Goal: Obtain resource: Obtain resource

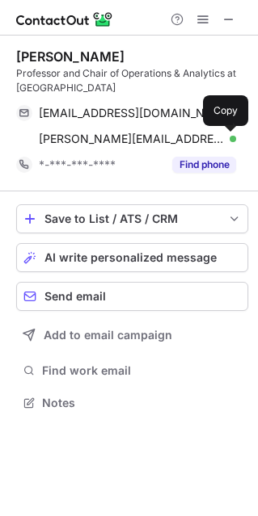
scroll to position [391, 258]
click at [245, 8] on div at bounding box center [129, 18] width 258 height 36
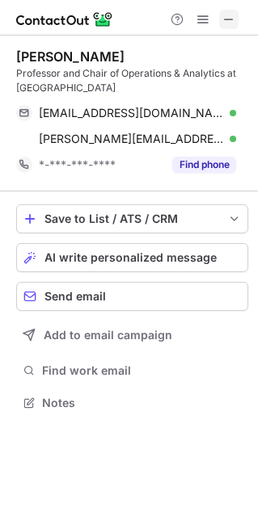
click at [233, 19] on span at bounding box center [228, 19] width 13 height 13
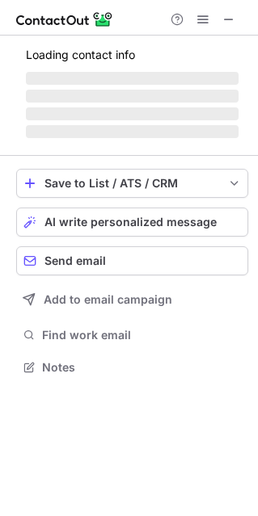
scroll to position [8, 8]
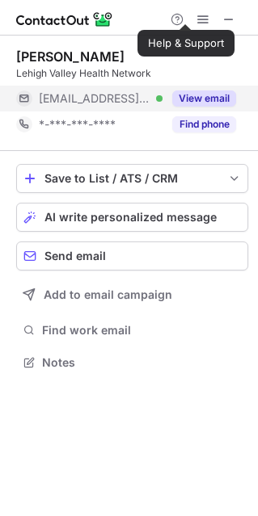
click at [195, 105] on button "View email" at bounding box center [204, 98] width 64 height 16
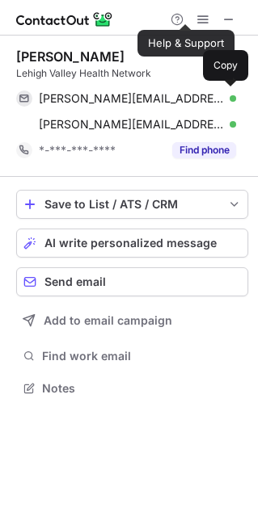
scroll to position [376, 258]
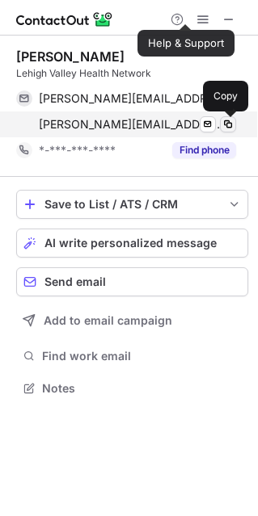
click at [224, 121] on span at bounding box center [227, 124] width 13 height 13
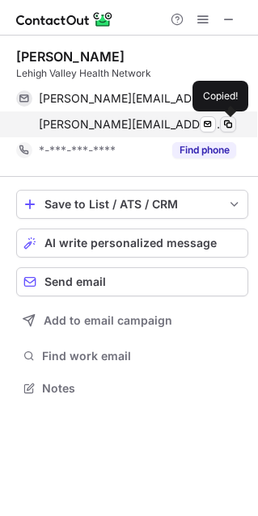
click at [224, 121] on span at bounding box center [227, 124] width 13 height 13
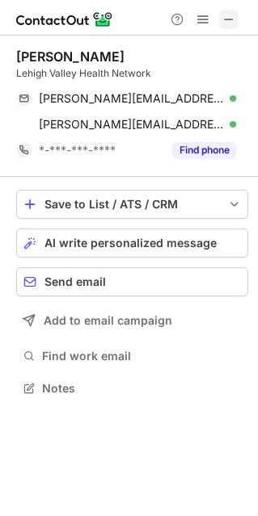
click at [225, 20] on span at bounding box center [228, 19] width 13 height 13
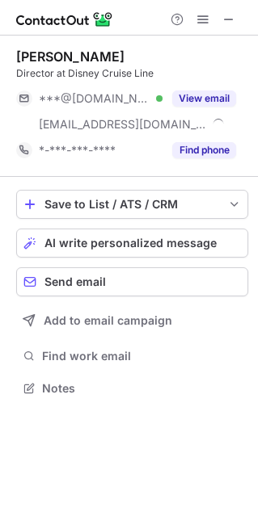
scroll to position [376, 258]
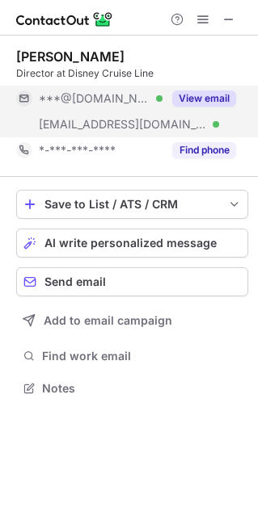
click at [227, 97] on button "View email" at bounding box center [204, 98] width 64 height 16
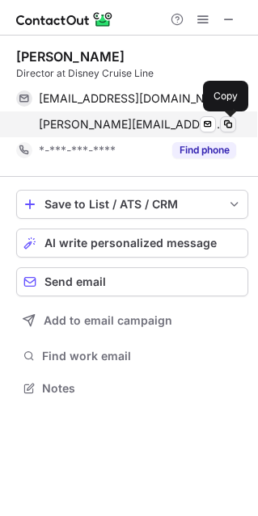
drag, startPoint x: 238, startPoint y: 126, endPoint x: 226, endPoint y: 126, distance: 12.1
click at [226, 126] on div "jimmylynett@yahoo.com Verified Send email Copy jimmy.lynett@disney.com Verified…" at bounding box center [132, 112] width 232 height 52
click at [226, 126] on span at bounding box center [227, 124] width 13 height 13
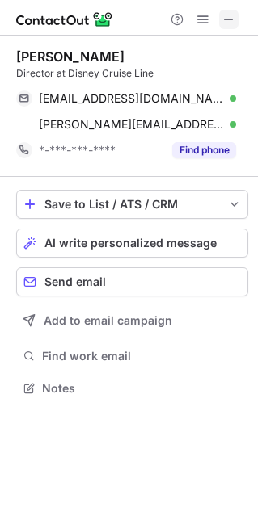
click at [221, 14] on button at bounding box center [228, 19] width 19 height 19
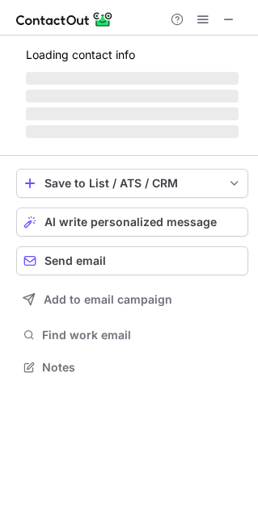
scroll to position [376, 258]
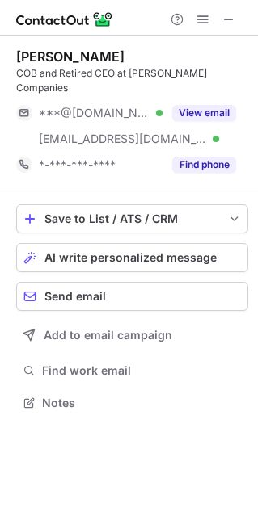
click at [217, 105] on button "View email" at bounding box center [204, 113] width 64 height 16
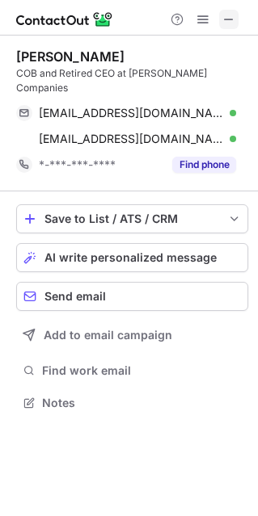
click at [223, 20] on span at bounding box center [228, 19] width 13 height 13
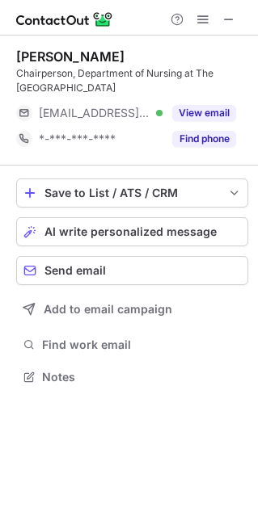
scroll to position [365, 258]
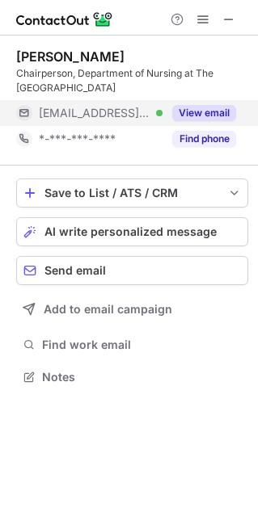
click at [208, 109] on button "View email" at bounding box center [204, 113] width 64 height 16
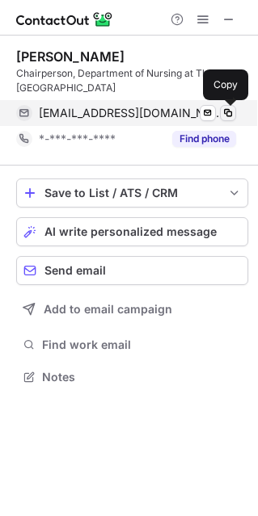
click at [229, 110] on span at bounding box center [227, 113] width 13 height 13
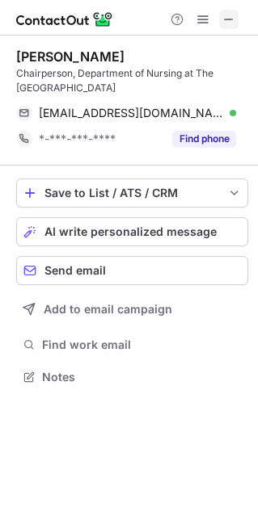
click at [230, 21] on span at bounding box center [228, 19] width 13 height 13
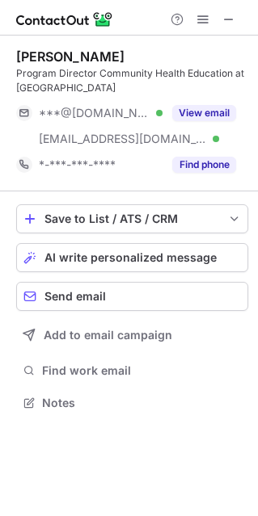
scroll to position [391, 258]
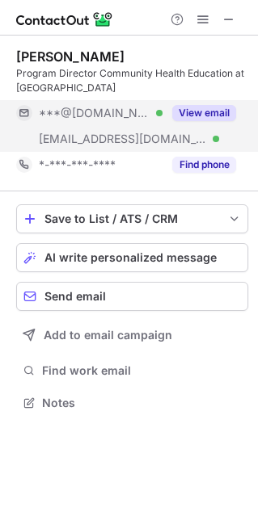
click at [215, 112] on button "View email" at bounding box center [204, 113] width 64 height 16
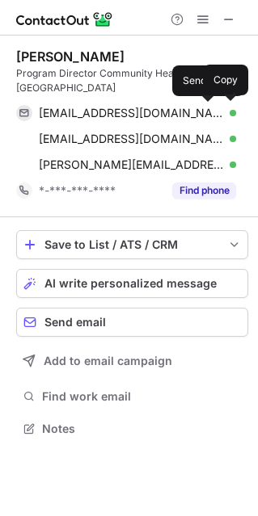
scroll to position [417, 258]
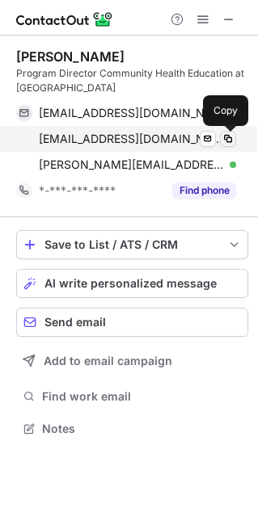
click at [229, 138] on span at bounding box center [227, 138] width 13 height 13
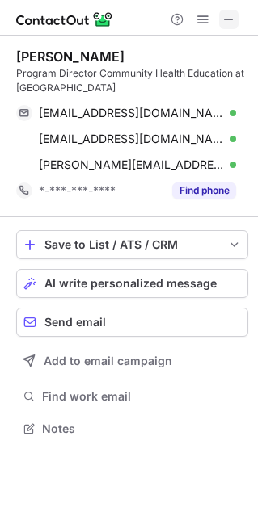
click at [223, 19] on span at bounding box center [228, 19] width 13 height 13
